Goal: Find contact information: Find contact information

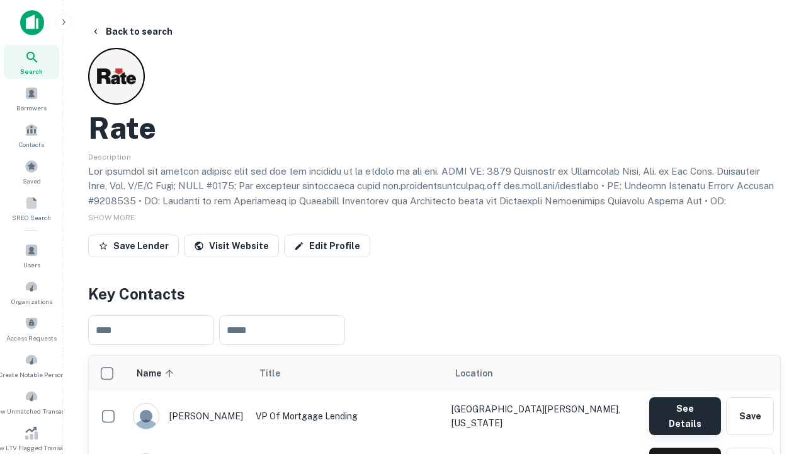
click at [685, 409] on button "See Details" at bounding box center [685, 416] width 72 height 38
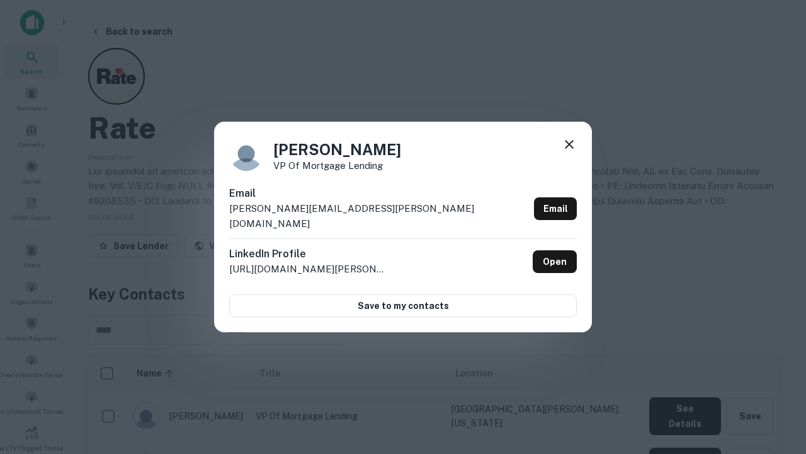
click at [569, 152] on icon at bounding box center [569, 144] width 15 height 15
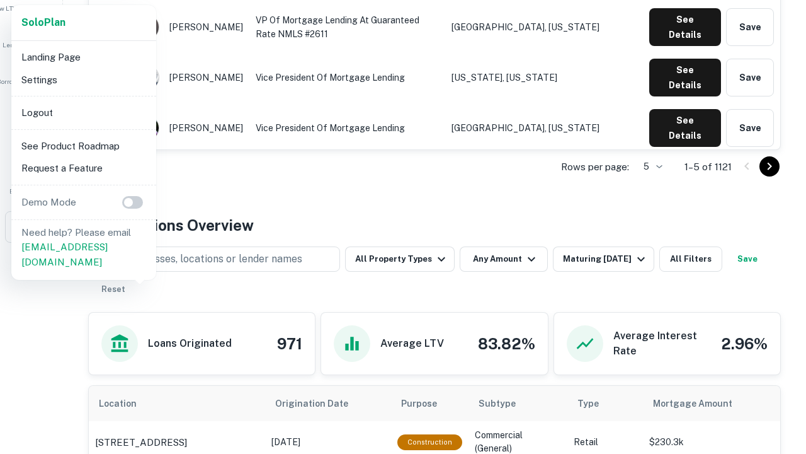
click at [83, 112] on li "Logout" at bounding box center [83, 112] width 135 height 23
